Goal: Information Seeking & Learning: Learn about a topic

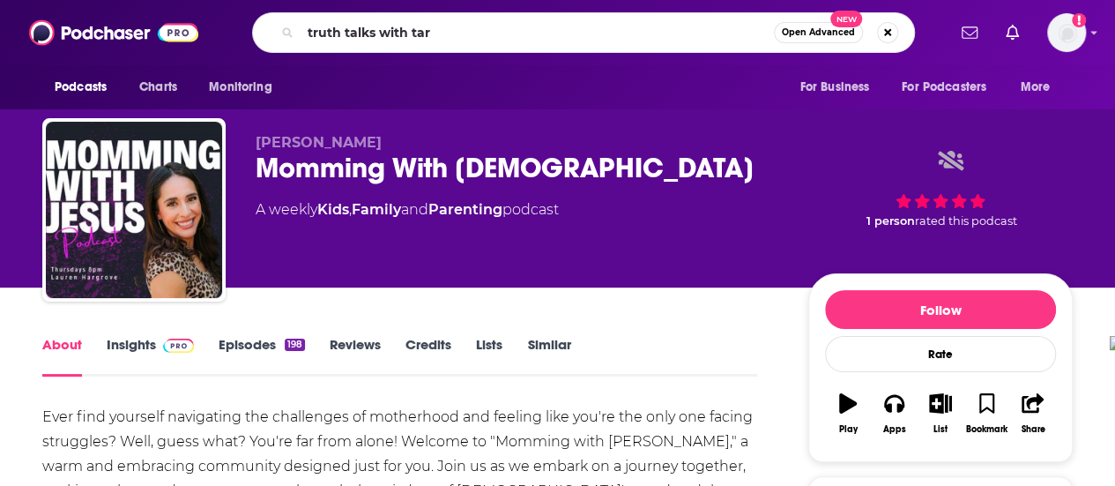
type input "truth talks with [PERSON_NAME]"
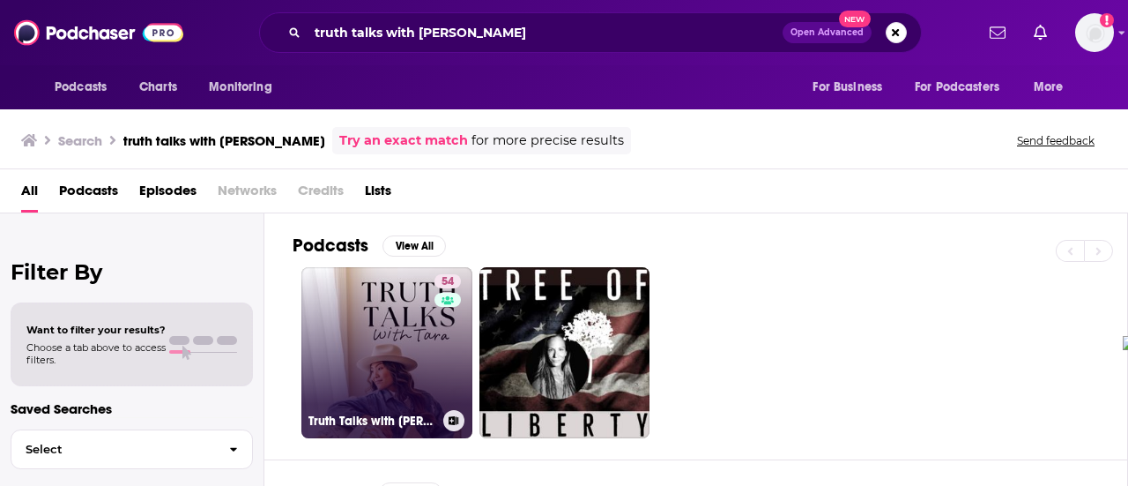
click at [391, 320] on link "54 Truth Talks with [PERSON_NAME]" at bounding box center [386, 352] width 171 height 171
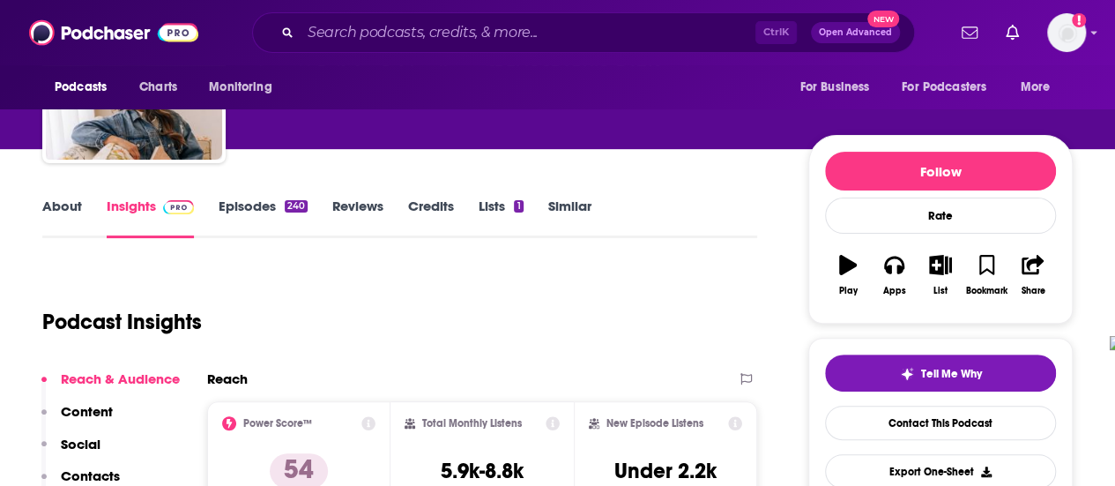
scroll to position [176, 0]
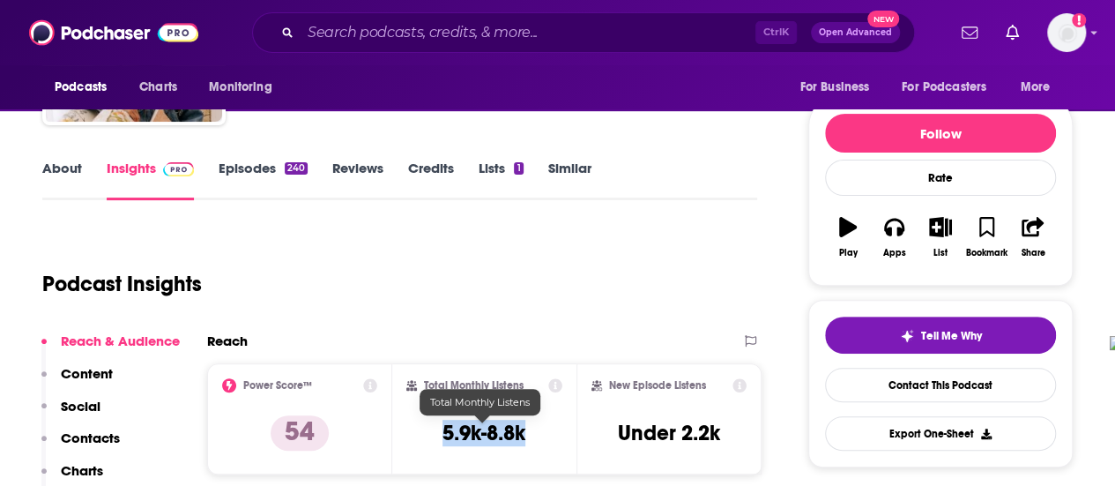
drag, startPoint x: 440, startPoint y: 435, endPoint x: 527, endPoint y: 435, distance: 87.3
click at [527, 435] on div "Total Monthly Listens 5.9k-8.8k" at bounding box center [484, 418] width 157 height 81
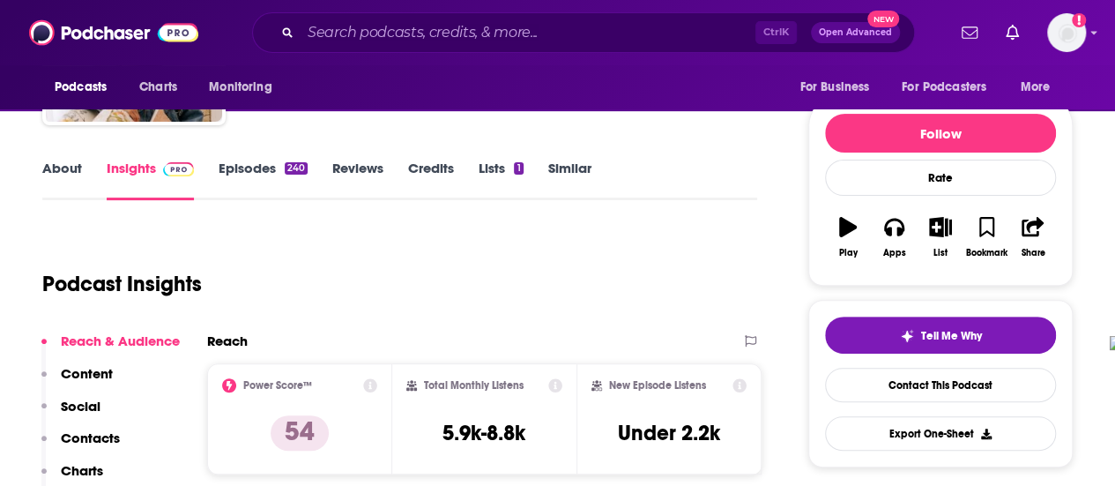
click at [376, 269] on div "Podcast Insights" at bounding box center [392, 273] width 701 height 90
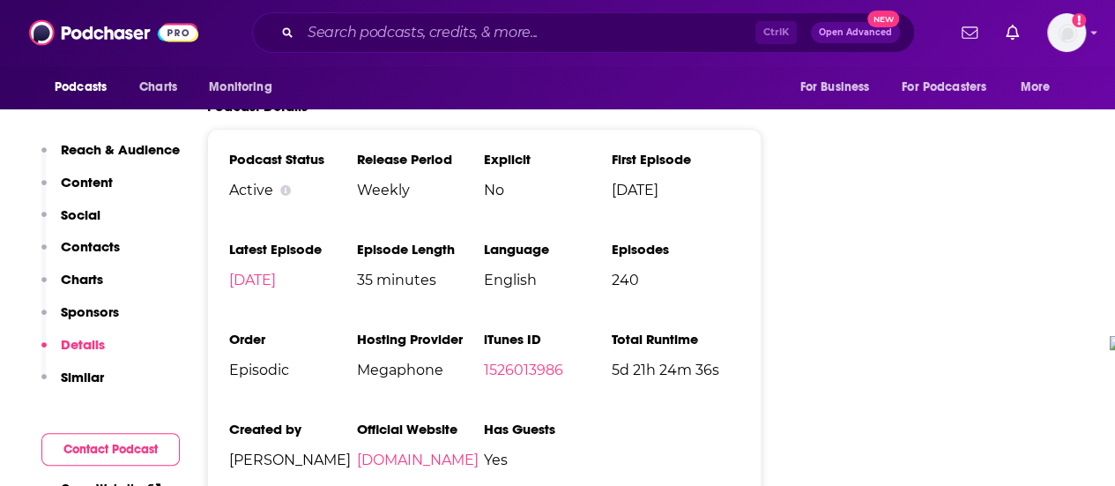
scroll to position [2909, 0]
click at [389, 450] on link "[DOMAIN_NAME]" at bounding box center [418, 458] width 122 height 17
